Goal: Task Accomplishment & Management: Complete application form

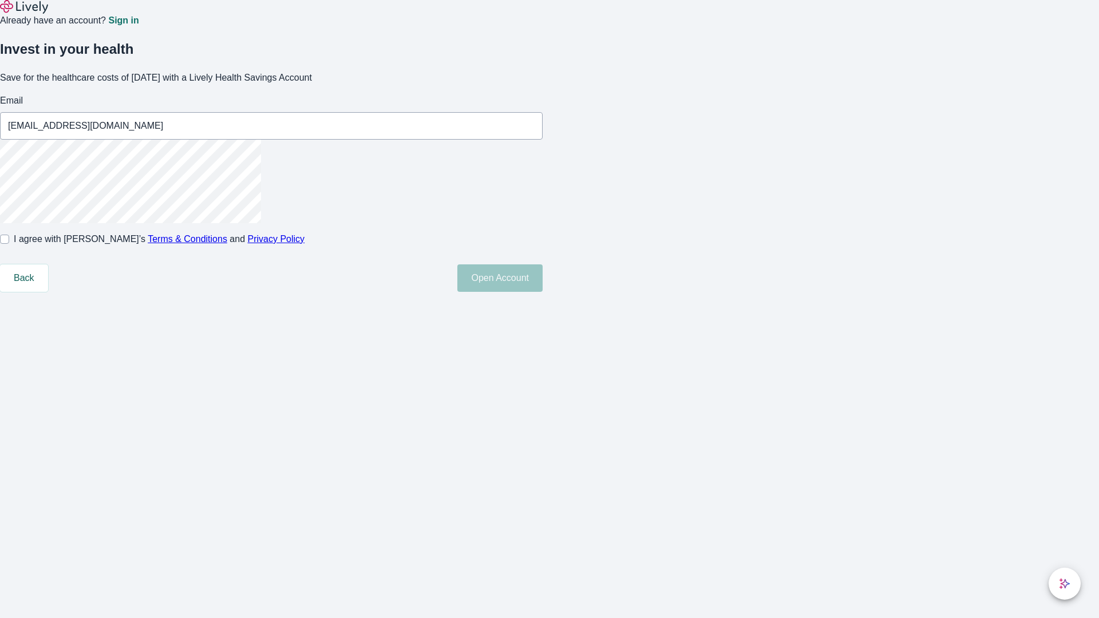
click at [9, 244] on input "I agree with Lively’s Terms & Conditions and Privacy Policy" at bounding box center [4, 239] width 9 height 9
checkbox input "true"
click at [543, 292] on button "Open Account" at bounding box center [499, 277] width 85 height 27
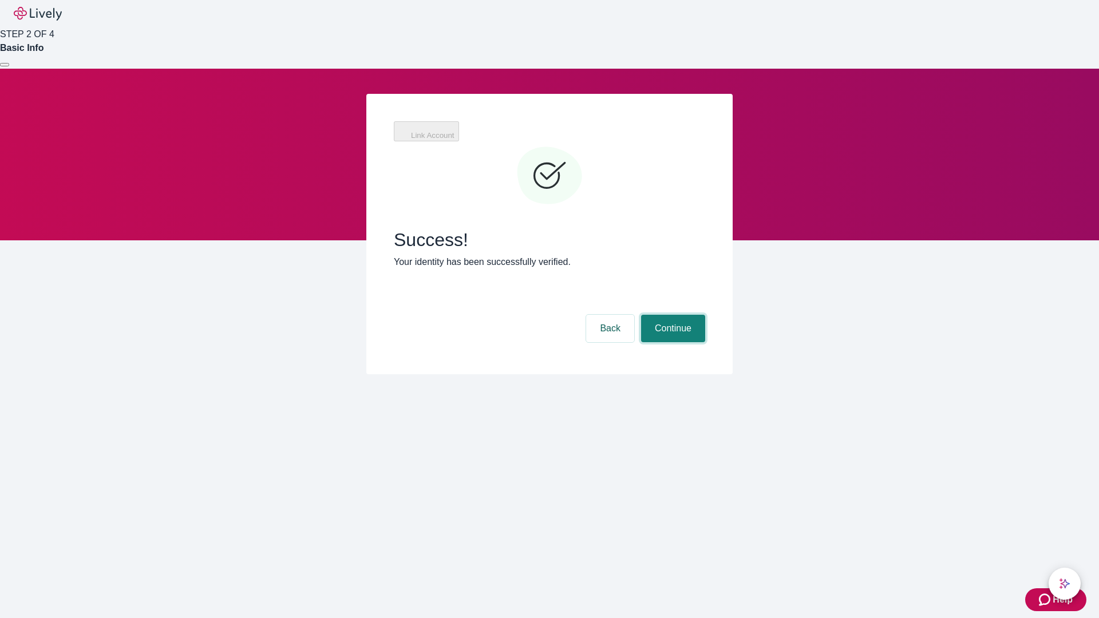
click at [671, 315] on button "Continue" at bounding box center [673, 328] width 64 height 27
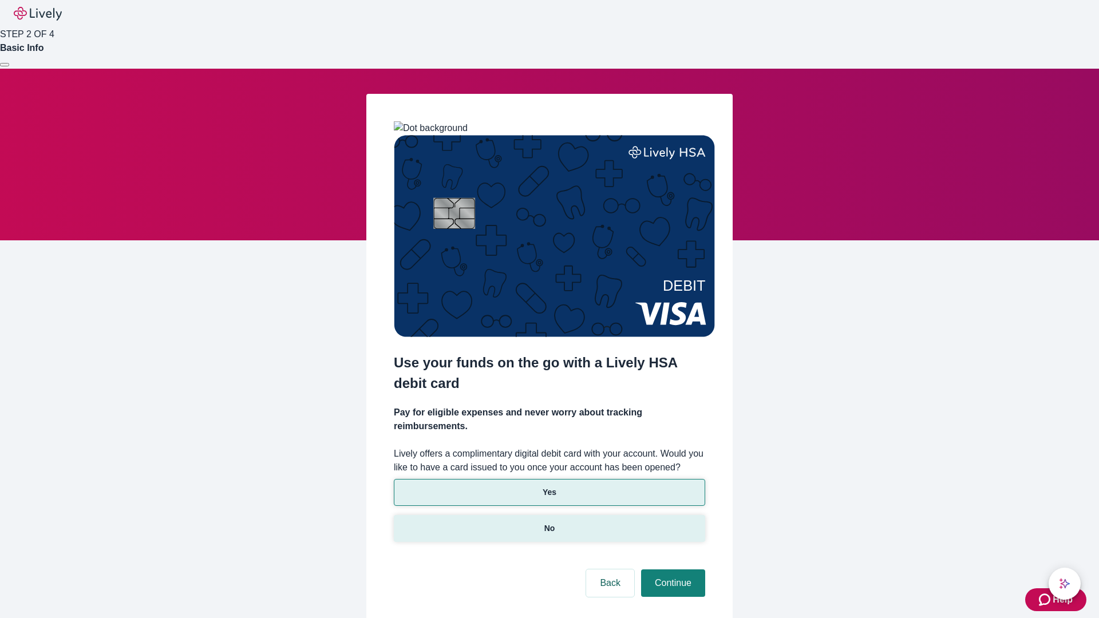
click at [549, 523] on p "No" at bounding box center [549, 529] width 11 height 12
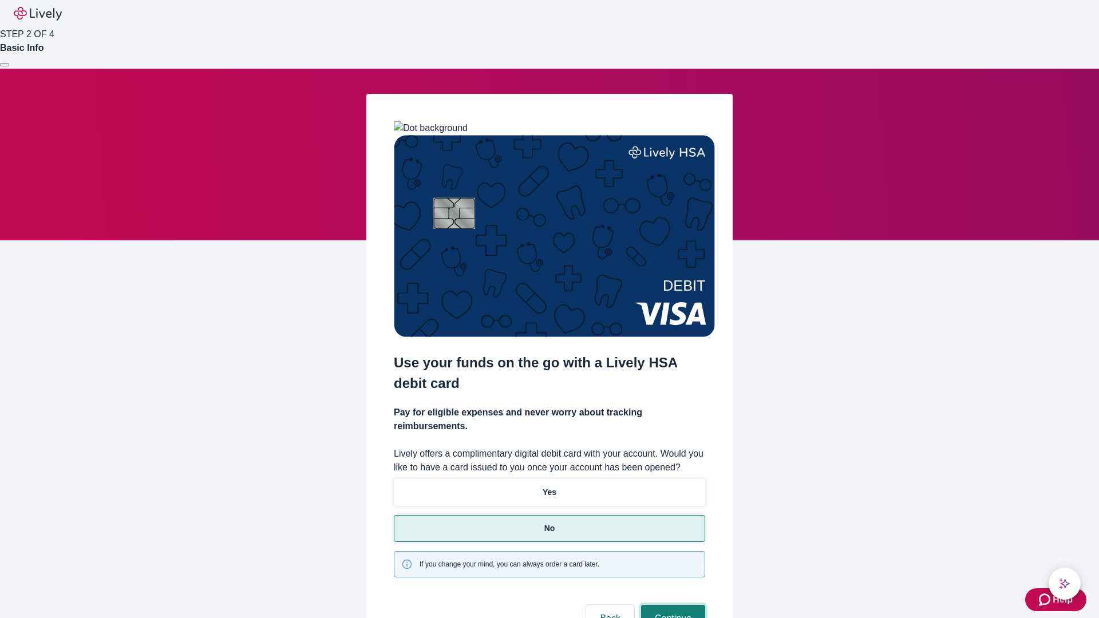
click at [671, 605] on button "Continue" at bounding box center [673, 618] width 64 height 27
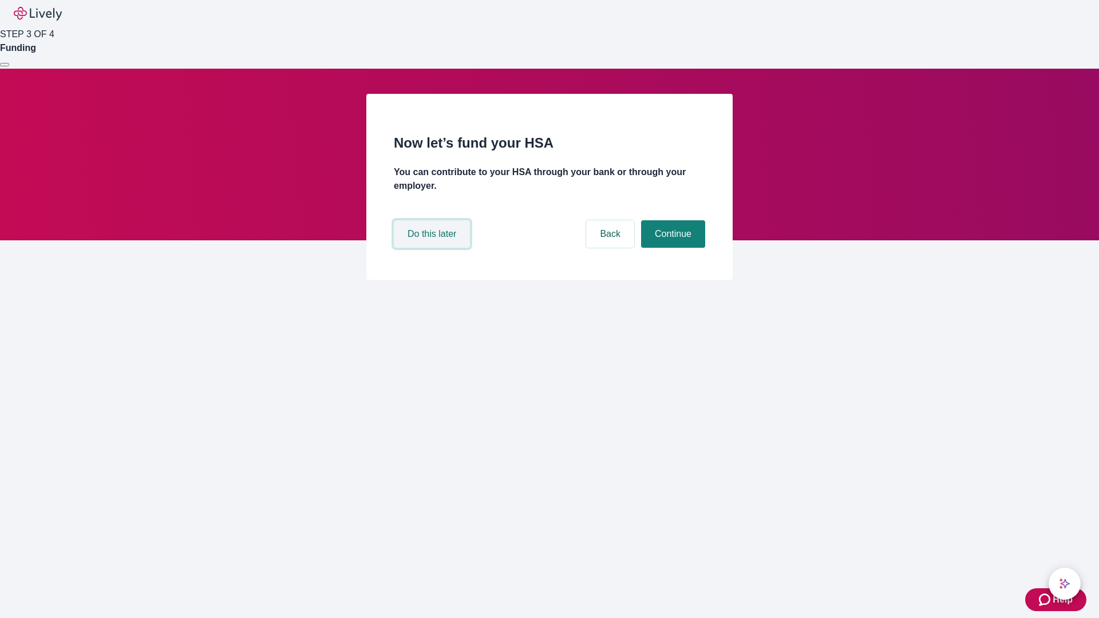
click at [433, 248] on button "Do this later" at bounding box center [432, 233] width 76 height 27
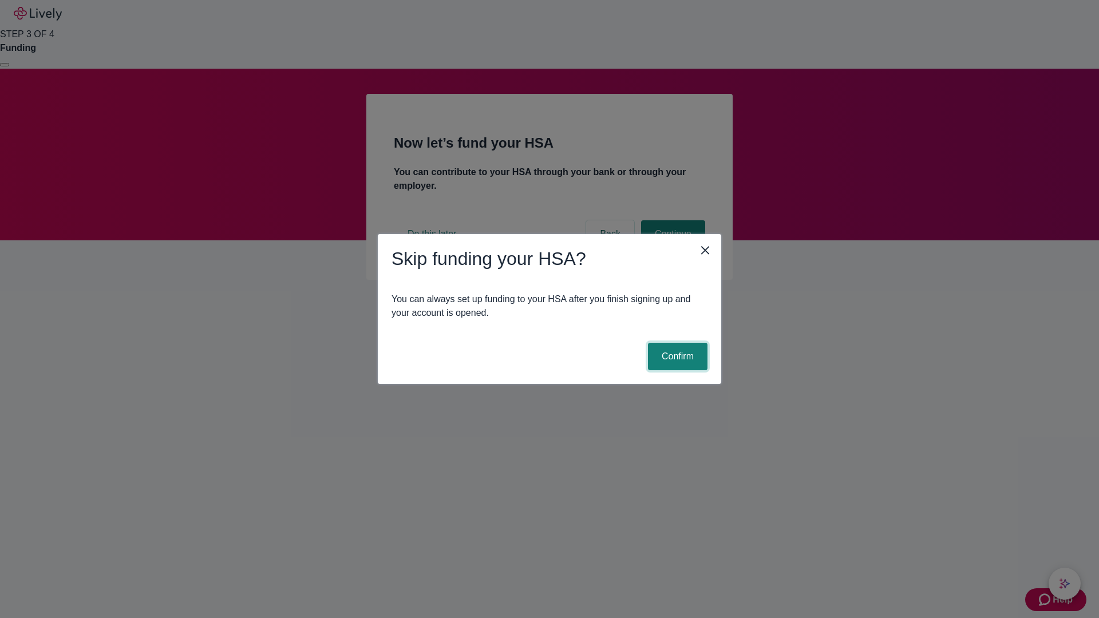
click at [676, 357] on button "Confirm" at bounding box center [678, 356] width 60 height 27
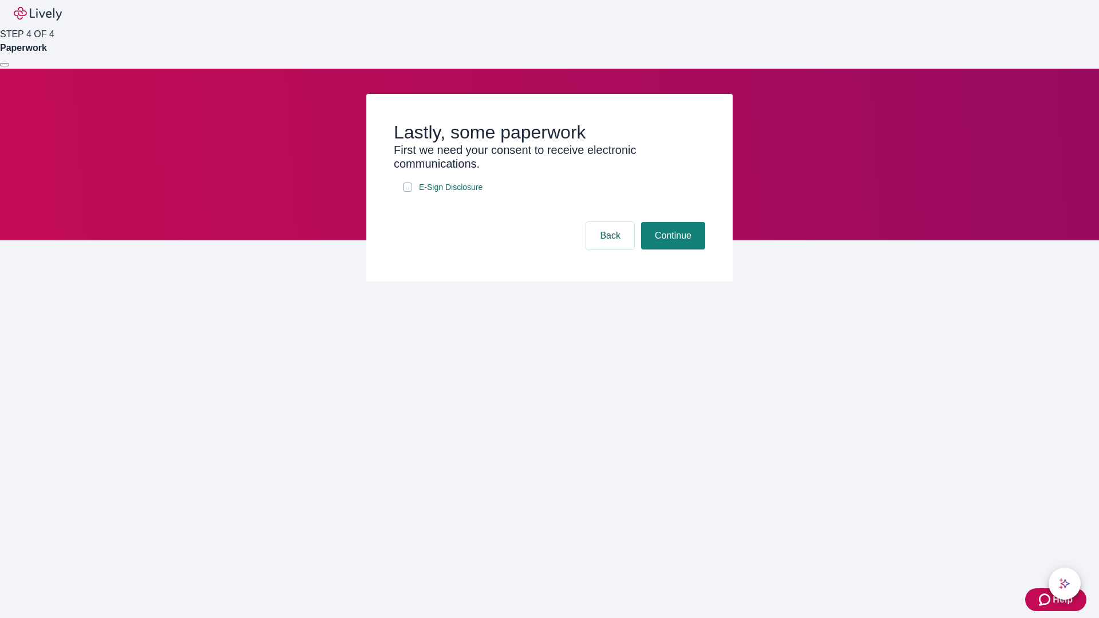
click at [408, 192] on input "E-Sign Disclosure" at bounding box center [407, 187] width 9 height 9
checkbox input "true"
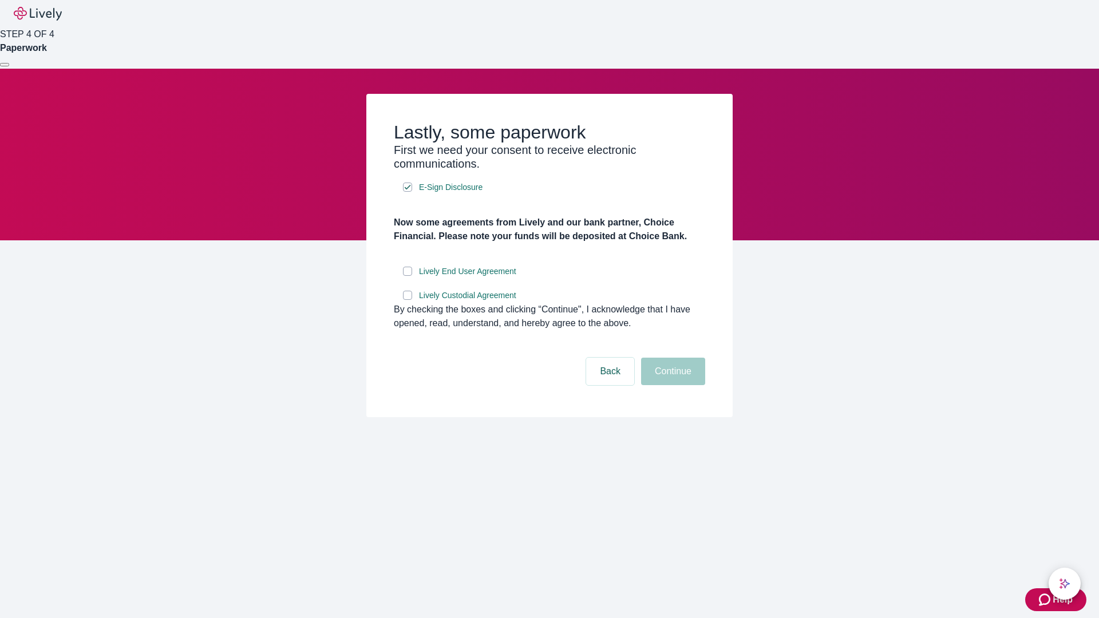
click at [408, 276] on input "Lively End User Agreement" at bounding box center [407, 271] width 9 height 9
checkbox input "true"
click at [408, 300] on input "Lively Custodial Agreement" at bounding box center [407, 295] width 9 height 9
checkbox input "true"
click at [671, 385] on button "Continue" at bounding box center [673, 371] width 64 height 27
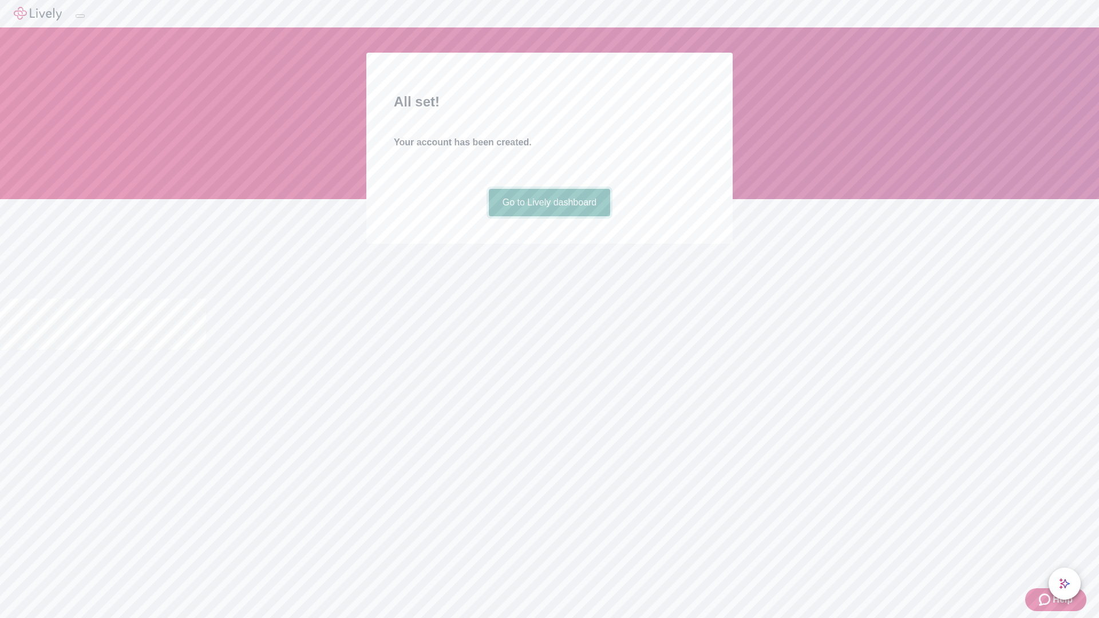
click at [549, 216] on link "Go to Lively dashboard" at bounding box center [550, 202] width 122 height 27
